Goal: Communication & Community: Answer question/provide support

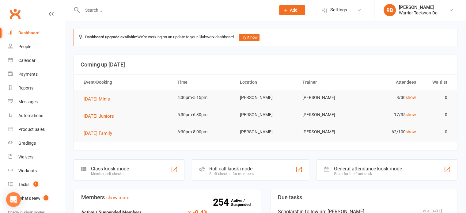
click at [292, 9] on span "Add" at bounding box center [294, 10] width 8 height 5
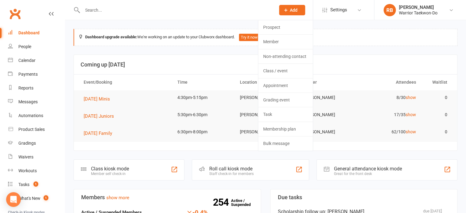
click at [170, 12] on input "text" at bounding box center [176, 10] width 191 height 9
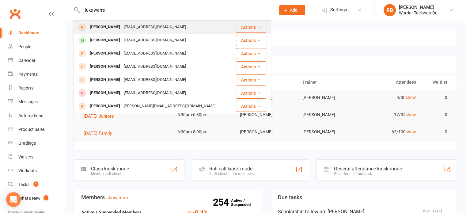
type input "luke warre"
click at [132, 25] on div "[EMAIL_ADDRESS][DOMAIN_NAME]" at bounding box center [155, 27] width 66 height 9
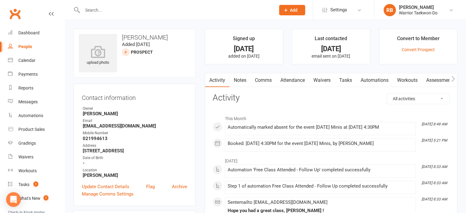
click at [265, 77] on link "Comms" at bounding box center [263, 80] width 25 height 14
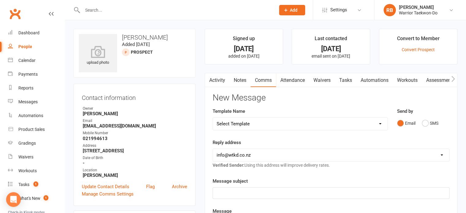
click at [267, 120] on select "Select Template [Email] We Miss You - 1st email [Email] Graduation from Junior …" at bounding box center [300, 124] width 175 height 12
select select "12"
click at [213, 118] on select "Select Template [Email] We Miss You - 1st email [Email] Graduation from Junior …" at bounding box center [300, 124] width 175 height 12
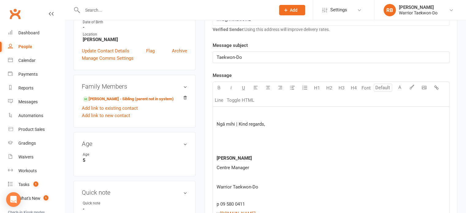
scroll to position [212, 0]
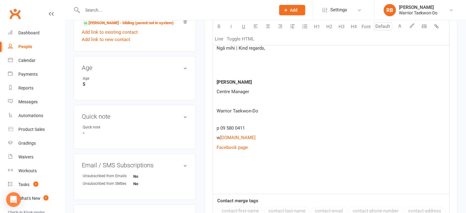
click at [229, 173] on p at bounding box center [331, 175] width 229 height 7
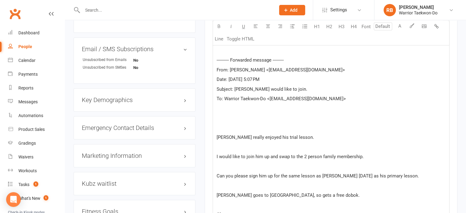
scroll to position [323, 0]
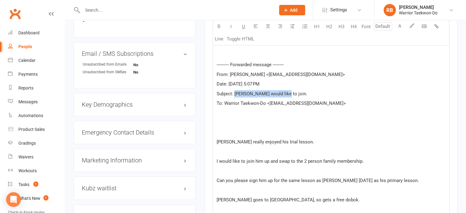
drag, startPoint x: 285, startPoint y: 91, endPoint x: 235, endPoint y: 90, distance: 49.6
click at [235, 90] on p "Subject: [PERSON_NAME] would like to join." at bounding box center [331, 93] width 229 height 7
copy span "[PERSON_NAME] would like to join."
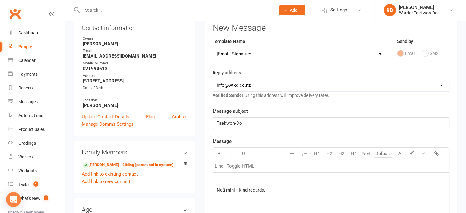
scroll to position [63, 0]
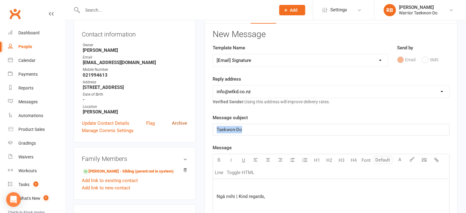
drag, startPoint x: 290, startPoint y: 128, endPoint x: 181, endPoint y: 122, distance: 108.3
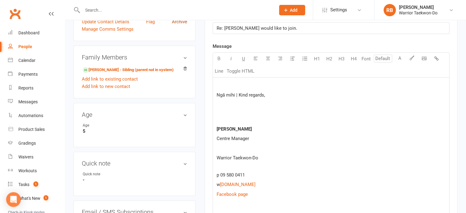
scroll to position [165, 0]
click at [225, 82] on p at bounding box center [331, 84] width 229 height 7
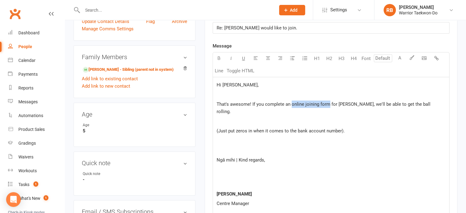
drag, startPoint x: 291, startPoint y: 104, endPoint x: 328, endPoint y: 100, distance: 37.5
click at [328, 101] on span "That's awesome! If you complete an online joining form for [PERSON_NAME], we'll…" at bounding box center [324, 107] width 215 height 13
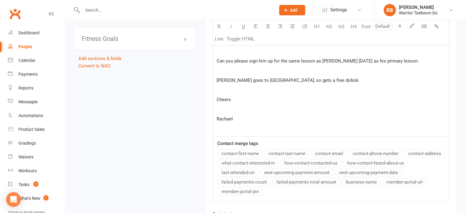
scroll to position [583, 0]
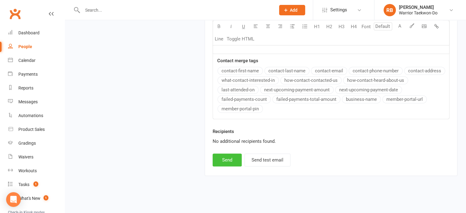
click at [230, 159] on button "Send" at bounding box center [227, 159] width 29 height 13
select select
